Goal: Entertainment & Leisure: Consume media (video, audio)

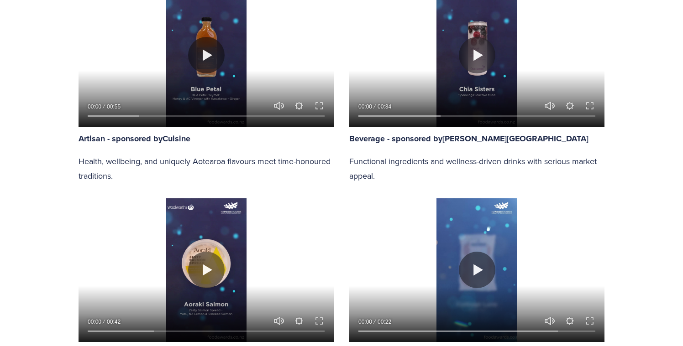
scroll to position [742, 0]
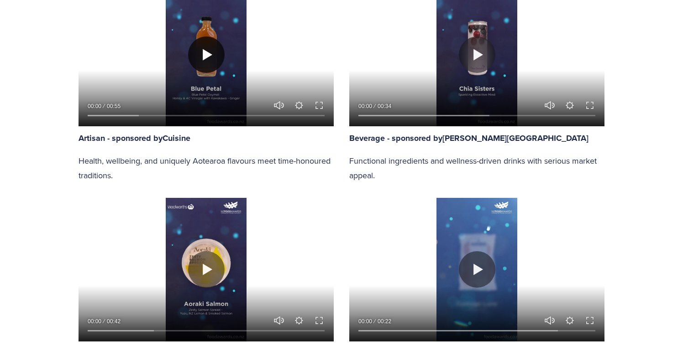
click at [202, 58] on button "Play" at bounding box center [206, 55] width 37 height 37
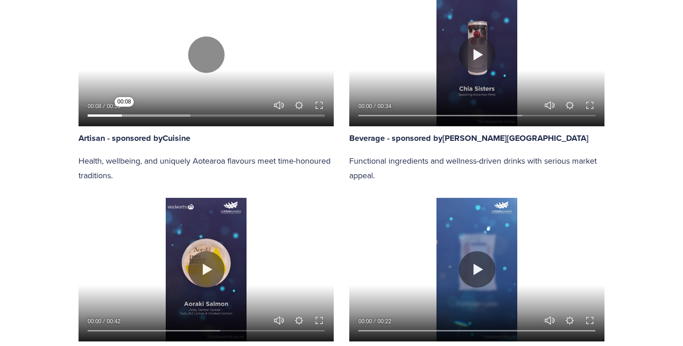
drag, startPoint x: 101, startPoint y: 114, endPoint x: 124, endPoint y: 110, distance: 23.3
click at [124, 112] on input "Seek" at bounding box center [206, 115] width 237 height 6
click at [139, 114] on input "Seek" at bounding box center [206, 115] width 237 height 6
drag, startPoint x: 139, startPoint y: 114, endPoint x: 145, endPoint y: 115, distance: 6.0
click at [145, 115] on input "Seek" at bounding box center [206, 115] width 237 height 6
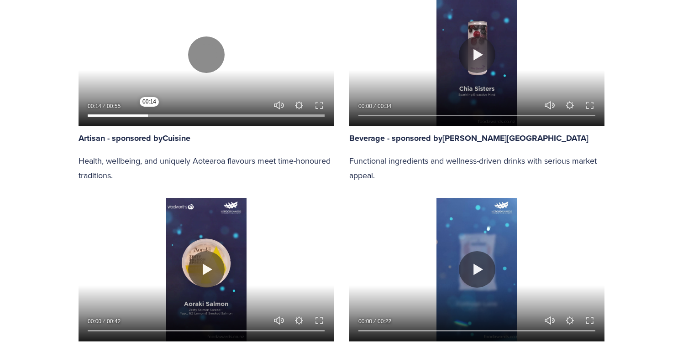
click at [149, 114] on input "Seek" at bounding box center [206, 115] width 237 height 6
drag, startPoint x: 152, startPoint y: 114, endPoint x: 159, endPoint y: 113, distance: 7.4
click at [159, 113] on input "Seek" at bounding box center [206, 115] width 237 height 6
drag, startPoint x: 161, startPoint y: 115, endPoint x: 169, endPoint y: 115, distance: 7.8
click at [169, 115] on input "Seek" at bounding box center [206, 115] width 237 height 6
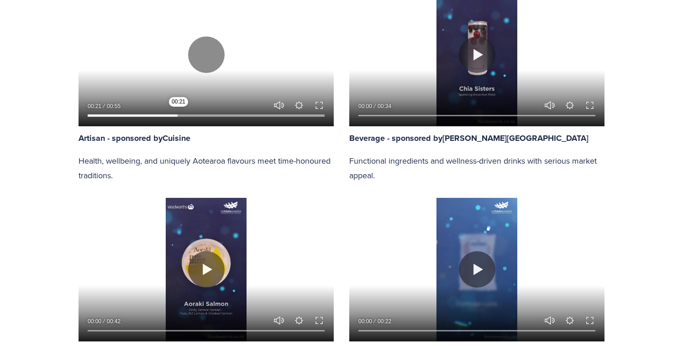
drag, startPoint x: 169, startPoint y: 115, endPoint x: 178, endPoint y: 115, distance: 9.6
click at [178, 115] on input "Seek" at bounding box center [206, 115] width 237 height 6
drag, startPoint x: 178, startPoint y: 115, endPoint x: 187, endPoint y: 115, distance: 8.7
click at [187, 115] on input "Seek" at bounding box center [206, 115] width 237 height 6
drag, startPoint x: 187, startPoint y: 115, endPoint x: 199, endPoint y: 115, distance: 12.3
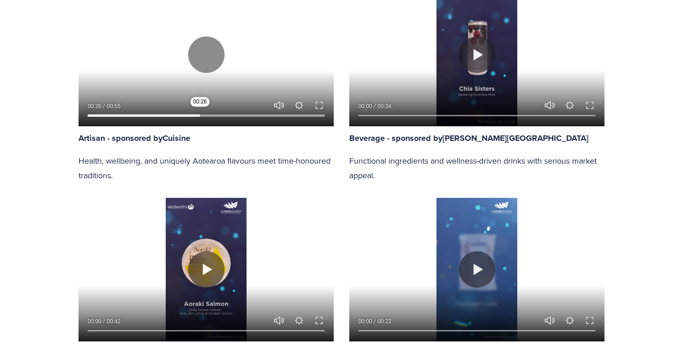
click at [199, 115] on input "Seek" at bounding box center [206, 115] width 237 height 6
click at [195, 115] on input "Seek" at bounding box center [206, 115] width 237 height 6
drag, startPoint x: 195, startPoint y: 115, endPoint x: 219, endPoint y: 115, distance: 23.7
click at [219, 115] on input "Seek" at bounding box center [206, 115] width 237 height 6
drag, startPoint x: 242, startPoint y: 115, endPoint x: 232, endPoint y: 116, distance: 10.1
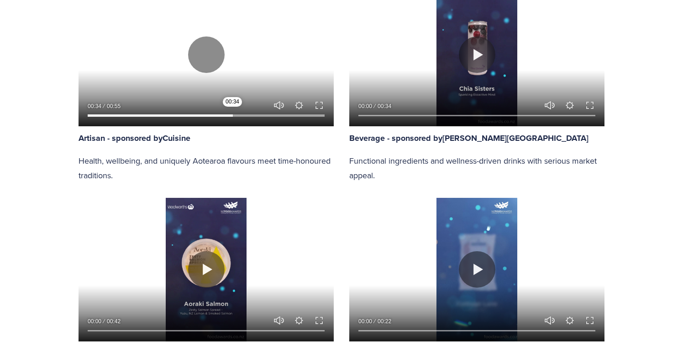
click at [232, 116] on input "Seek" at bounding box center [206, 115] width 237 height 6
click at [210, 58] on button "Play" at bounding box center [206, 55] width 37 height 37
click at [207, 56] on button "Play" at bounding box center [206, 55] width 37 height 37
click at [213, 83] on div at bounding box center [206, 54] width 255 height 143
click at [229, 76] on div at bounding box center [206, 54] width 255 height 143
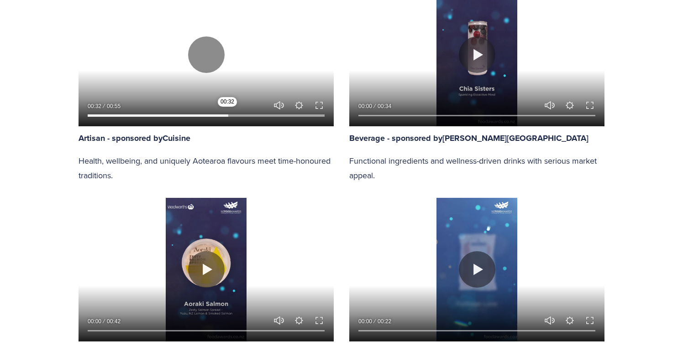
drag, startPoint x: 241, startPoint y: 115, endPoint x: 227, endPoint y: 115, distance: 13.7
click at [227, 115] on input "Seek" at bounding box center [206, 115] width 237 height 6
click at [204, 83] on div at bounding box center [206, 54] width 255 height 143
click at [199, 47] on button "Play" at bounding box center [206, 55] width 37 height 37
click at [223, 19] on div at bounding box center [206, 54] width 255 height 143
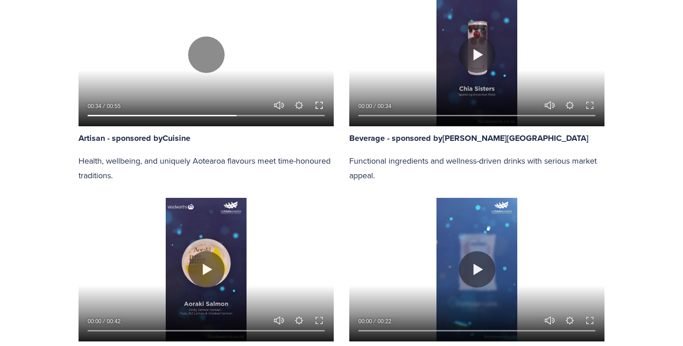
click at [315, 103] on button "Exit fullscreen Enter fullscreen" at bounding box center [319, 105] width 11 height 11
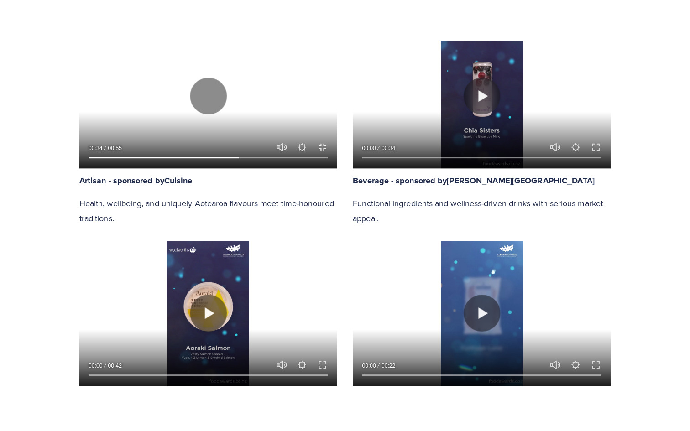
scroll to position [805, 0]
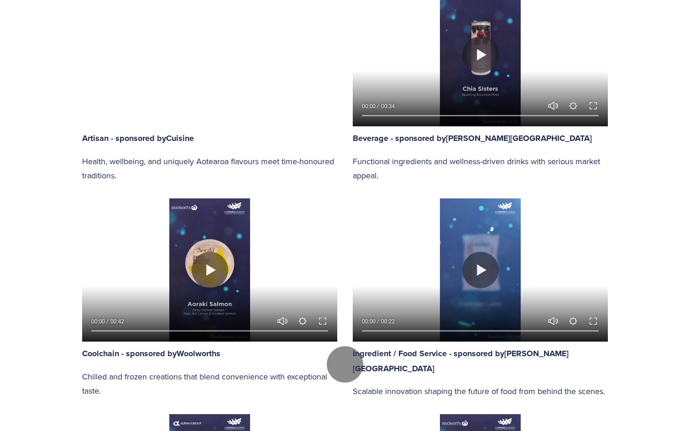
drag, startPoint x: 431, startPoint y: 418, endPoint x: 416, endPoint y: 412, distance: 16.5
type input "60.62"
